Goal: Complete application form

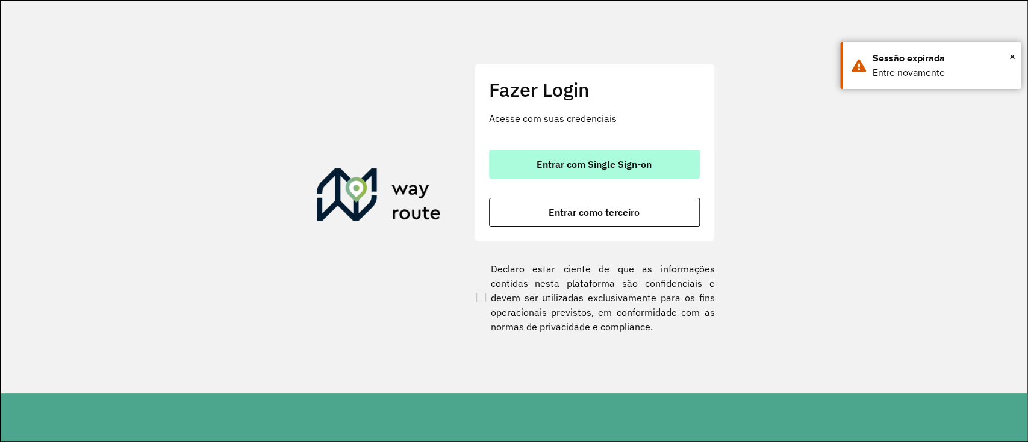
click at [612, 166] on span "Entrar com Single Sign-on" at bounding box center [593, 165] width 115 height 10
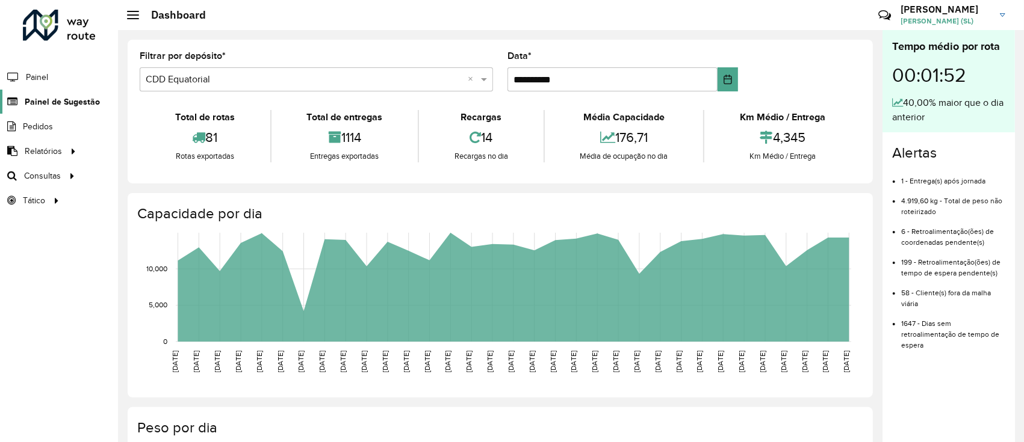
click at [64, 99] on span "Painel de Sugestão" at bounding box center [62, 102] width 75 height 13
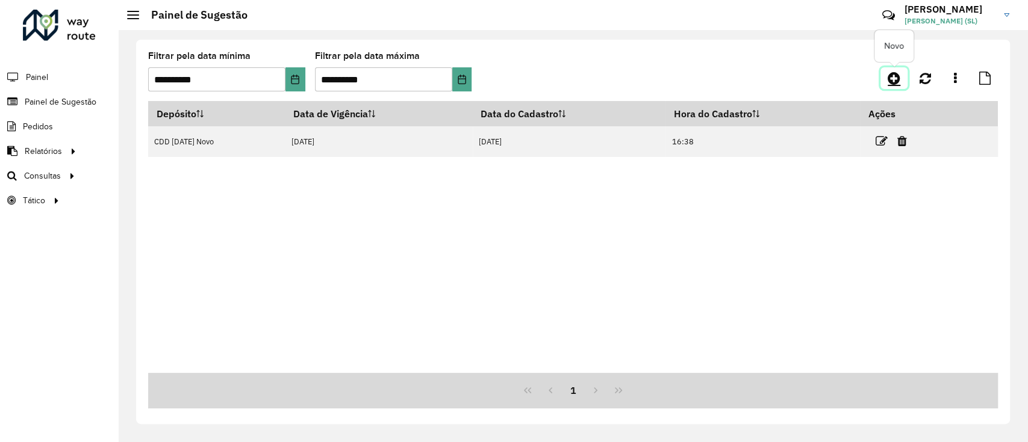
click at [766, 81] on icon at bounding box center [893, 78] width 13 height 14
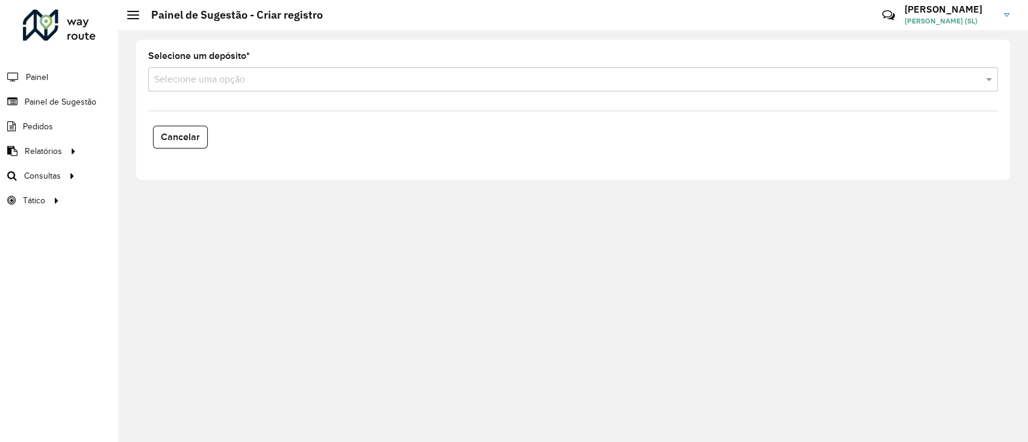
click at [229, 75] on input "text" at bounding box center [560, 80] width 813 height 14
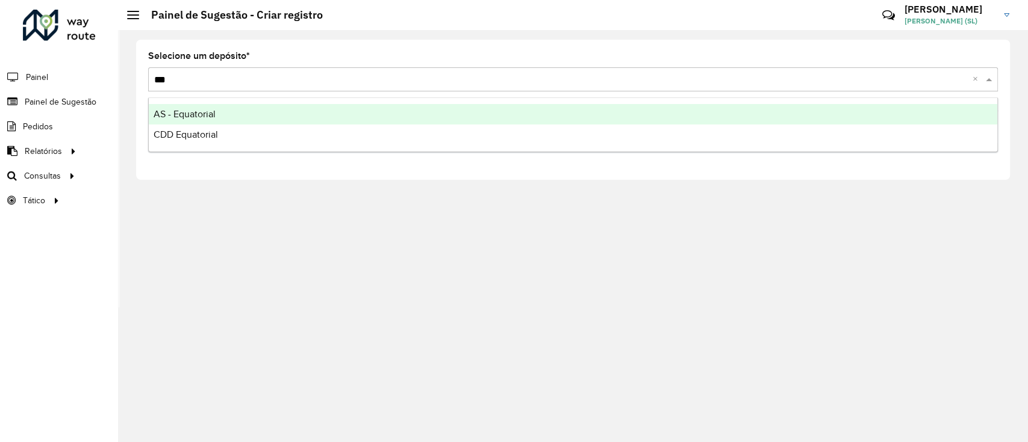
type input "****"
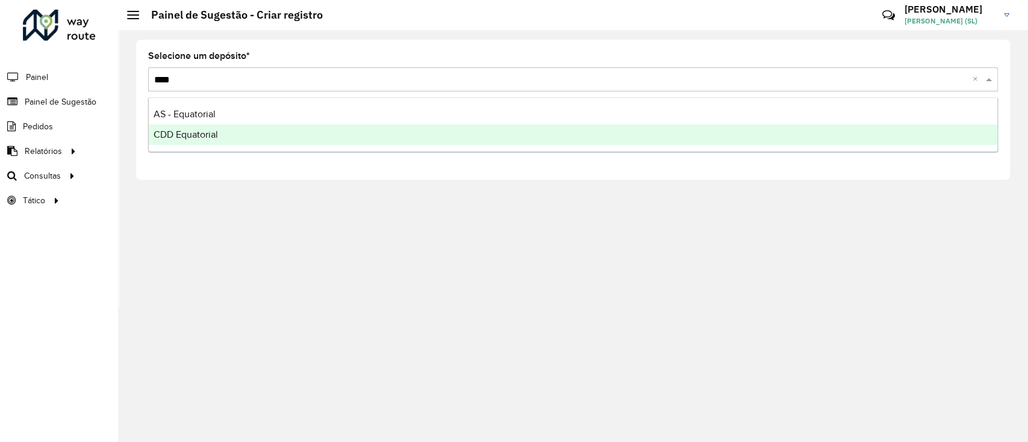
click at [213, 131] on span "CDD Equatorial" at bounding box center [186, 134] width 64 height 10
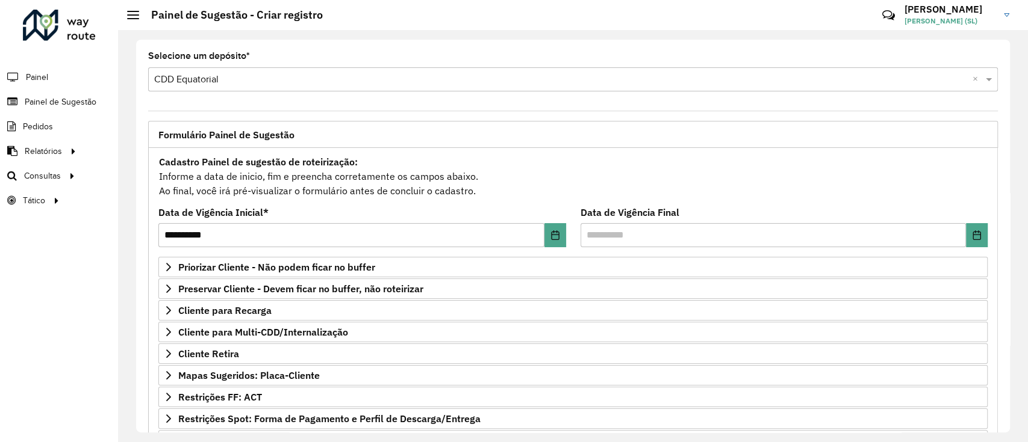
scroll to position [155, 0]
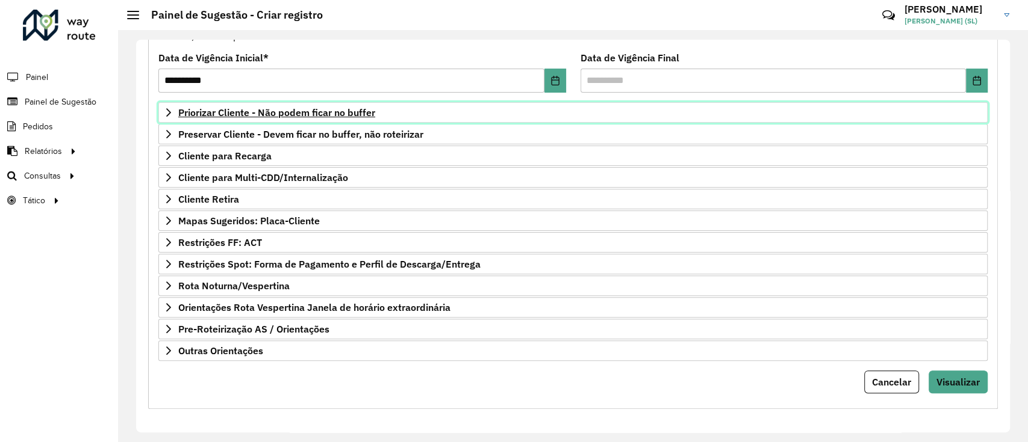
click at [332, 113] on span "Priorizar Cliente - Não podem ficar no buffer" at bounding box center [276, 113] width 197 height 10
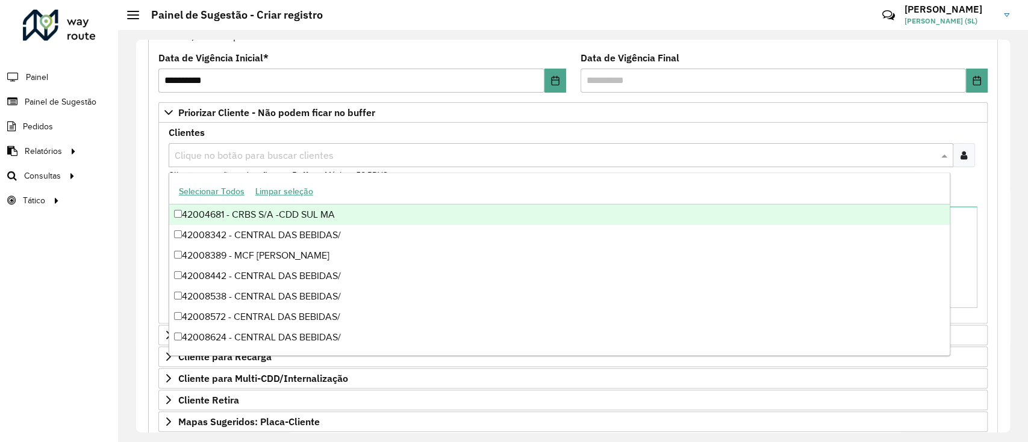
click at [294, 152] on input "text" at bounding box center [555, 156] width 766 height 14
type input "****"
click at [719, 135] on div "Clientes Clique no botão para buscar clientes 98709891 - COCO BAMBU SL COMERC ×…" at bounding box center [573, 155] width 809 height 54
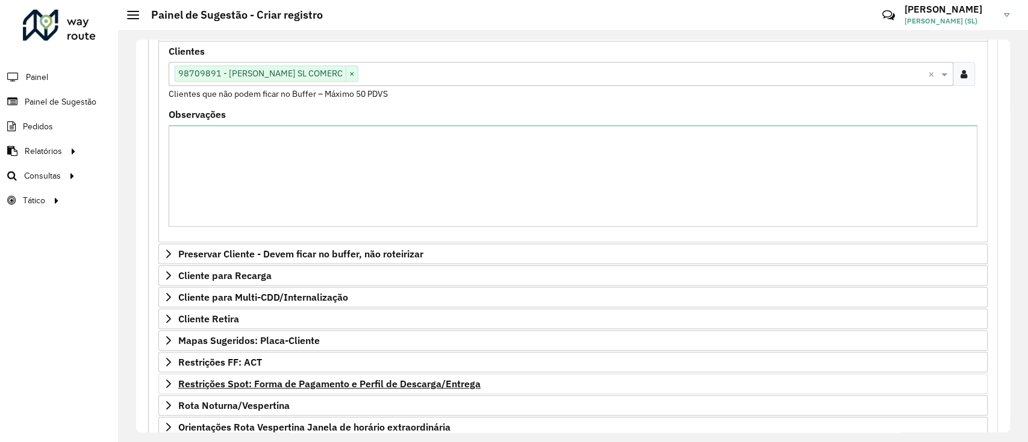
scroll to position [356, 0]
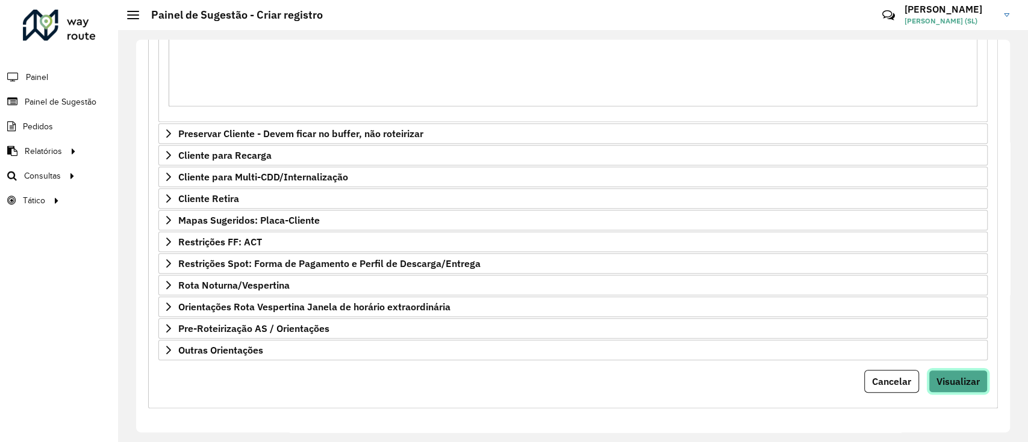
click at [766, 331] on button "Visualizar" at bounding box center [957, 381] width 59 height 23
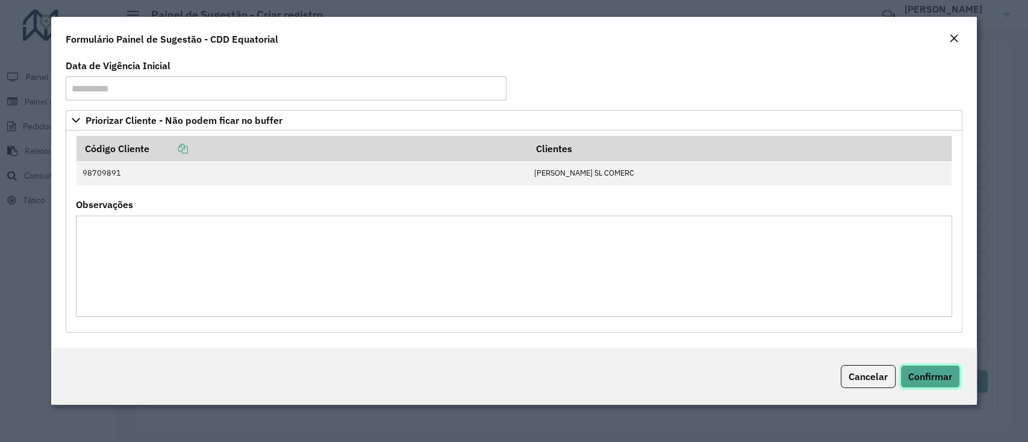
click at [766, 331] on span "Confirmar" at bounding box center [930, 377] width 44 height 12
